Goal: Task Accomplishment & Management: Use online tool/utility

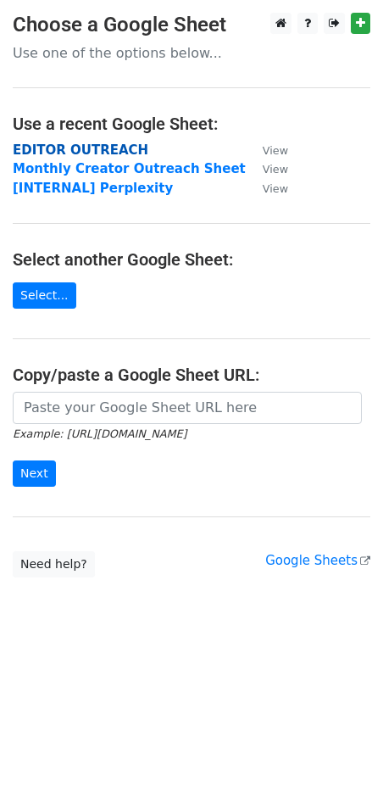
click at [94, 148] on strong "EDITOR OUTREACH" at bounding box center [81, 149] width 136 height 15
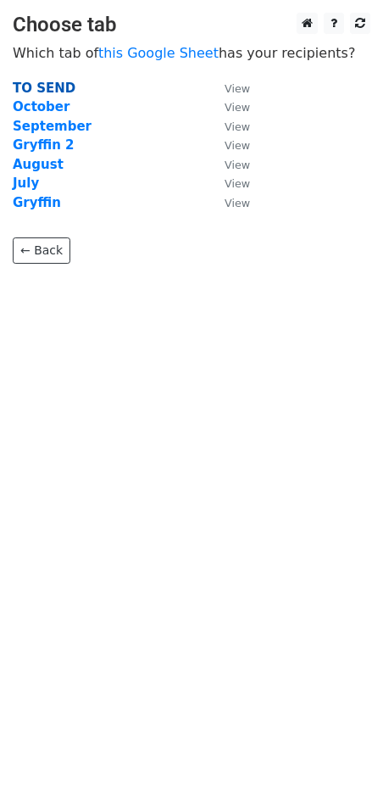
click at [32, 85] on strong "TO SEND" at bounding box center [44, 88] width 63 height 15
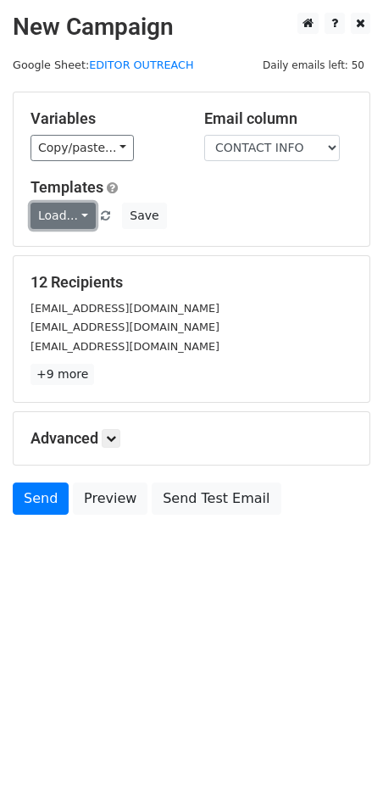
click at [75, 213] on link "Load..." at bounding box center [63, 216] width 65 height 26
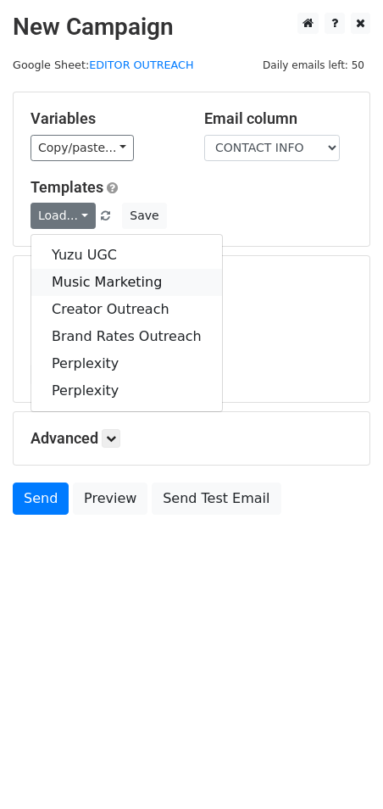
click at [81, 276] on link "Music Marketing" at bounding box center [126, 282] width 191 height 27
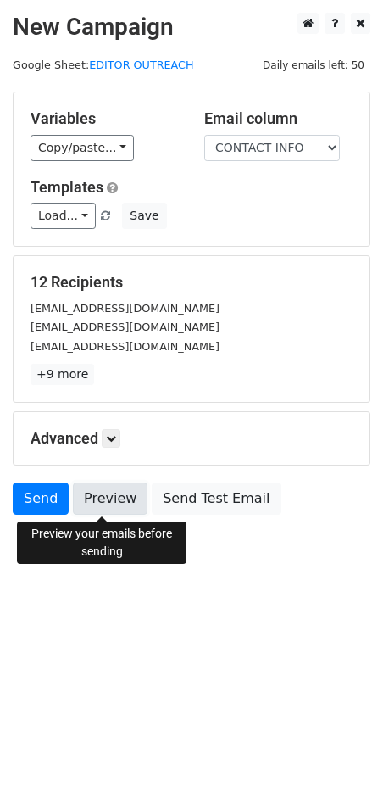
click at [91, 502] on link "Preview" at bounding box center [110, 498] width 75 height 32
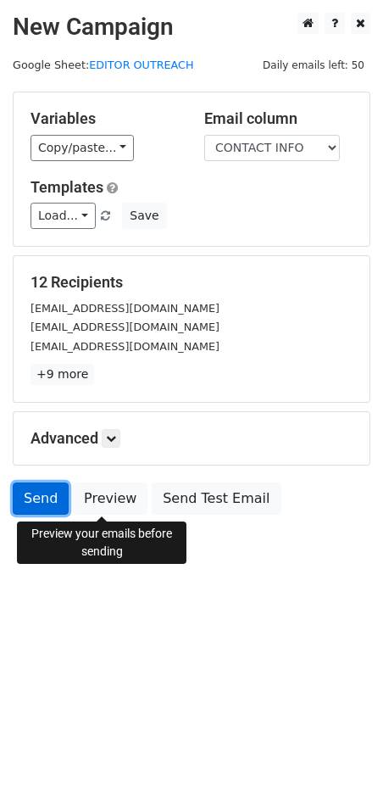
click at [25, 491] on link "Send" at bounding box center [41, 498] width 56 height 32
